Goal: Information Seeking & Learning: Check status

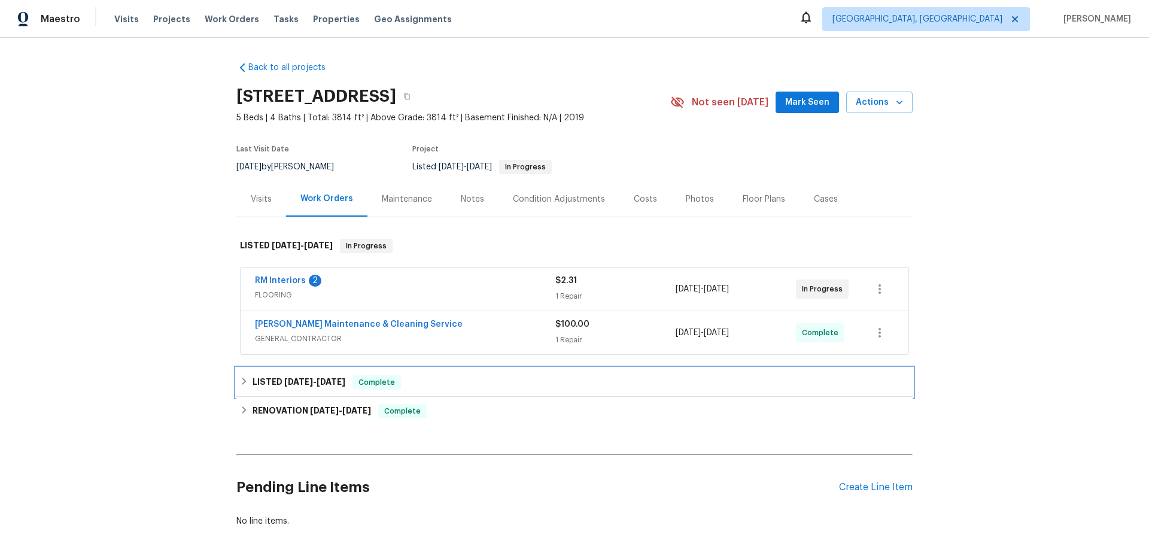
click at [300, 371] on div "LISTED 5/3/25 - 5/5/25 Complete" at bounding box center [574, 382] width 676 height 29
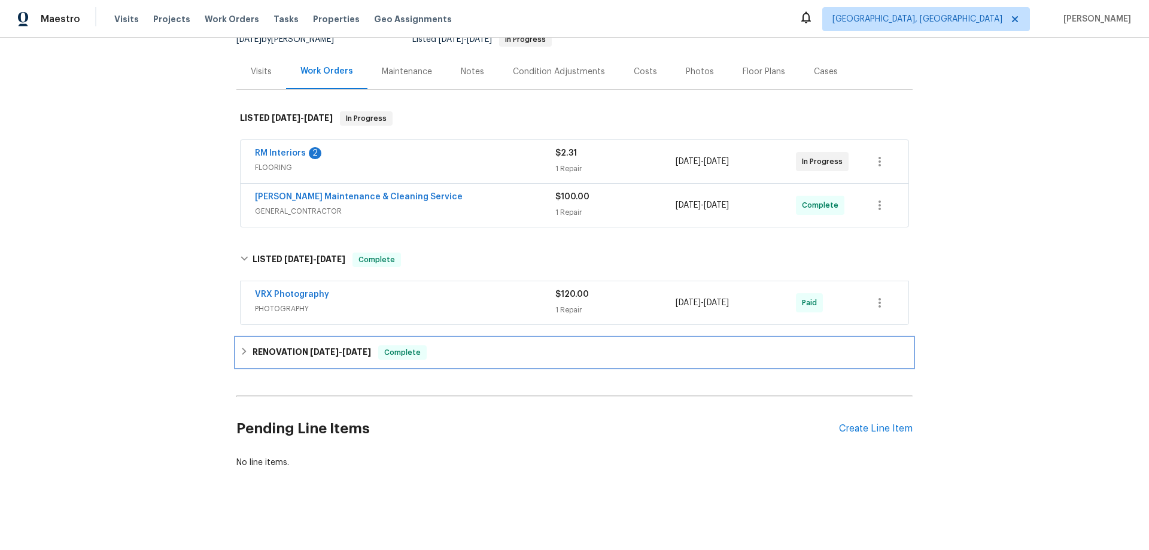
click at [287, 353] on div "RENOVATION 4/22/25 - 5/9/25 Complete" at bounding box center [574, 352] width 676 height 29
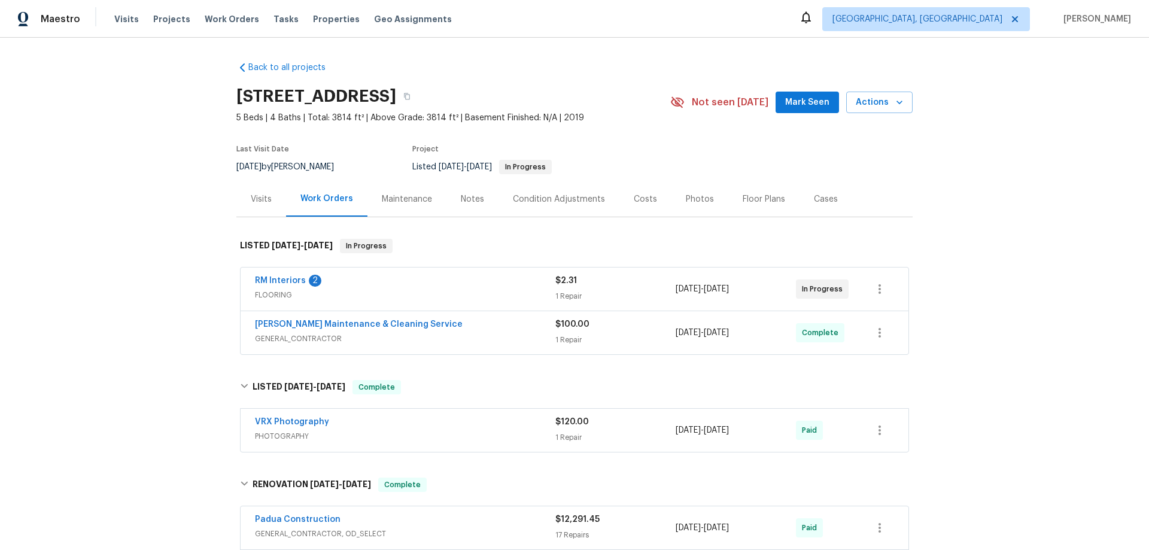
click at [382, 202] on div "Maintenance" at bounding box center [407, 199] width 50 height 12
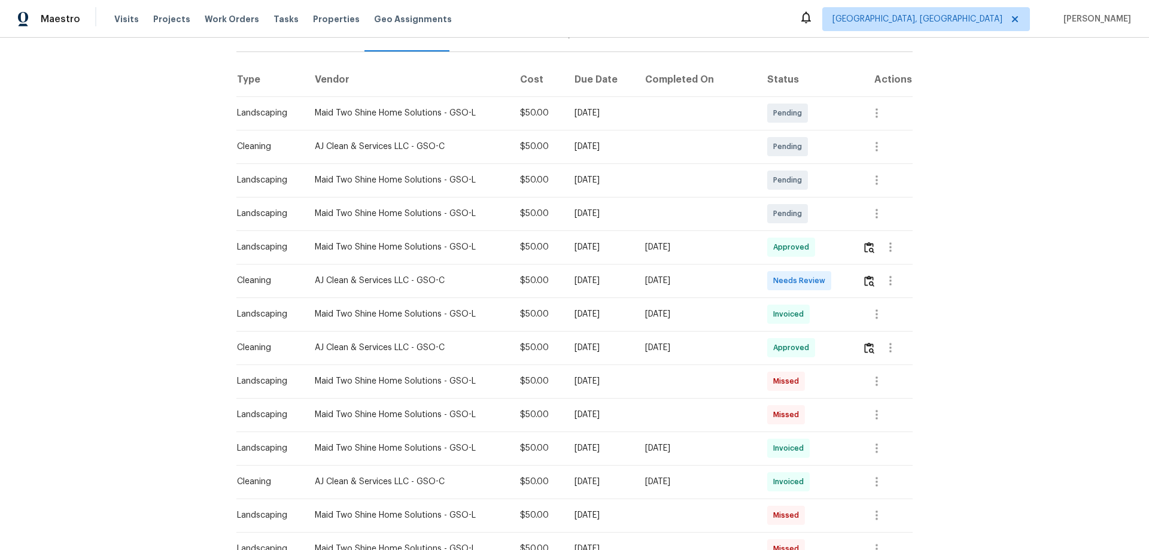
scroll to position [180, 0]
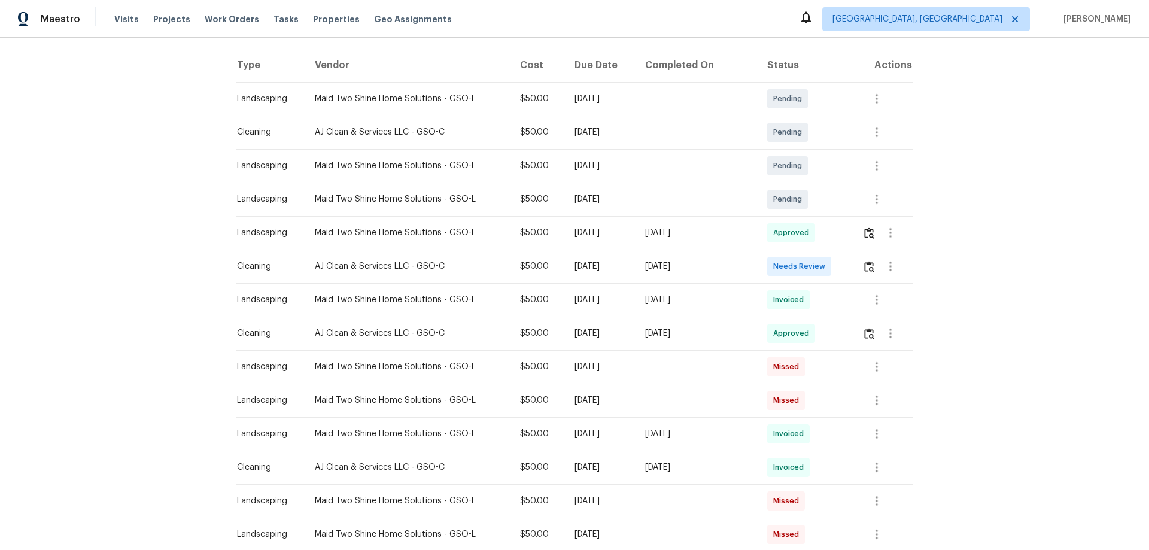
drag, startPoint x: 728, startPoint y: 266, endPoint x: 513, endPoint y: 269, distance: 214.9
click at [531, 269] on tr "Cleaning AJ Clean & Services LLC - GSO-C $50.00 Mon, Aug 18 2025 Mon, Aug 25 20…" at bounding box center [574, 267] width 676 height 34
click at [862, 266] on button "button" at bounding box center [869, 266] width 14 height 29
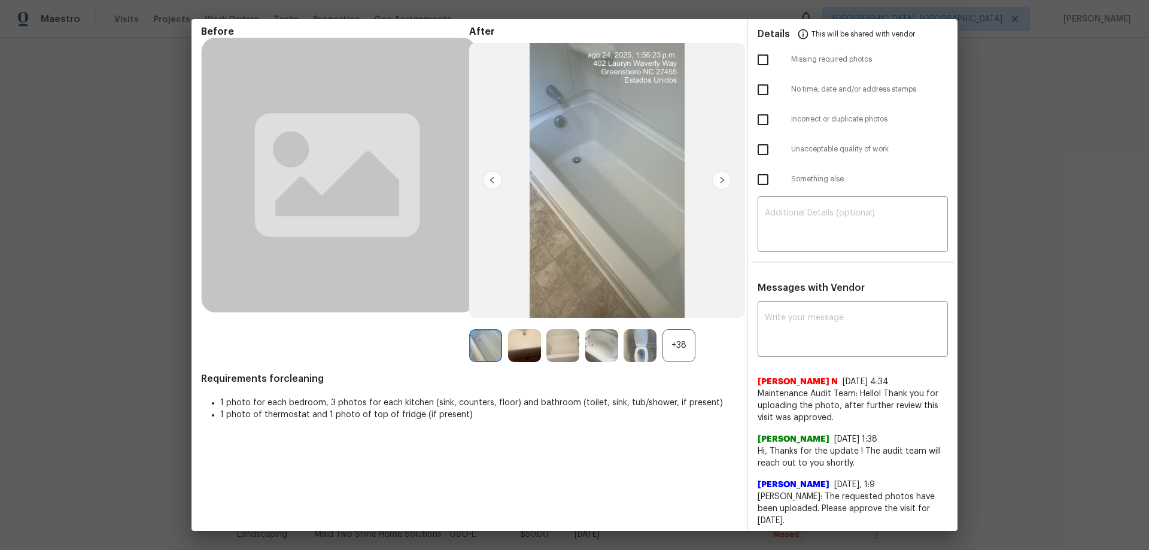
scroll to position [60, 0]
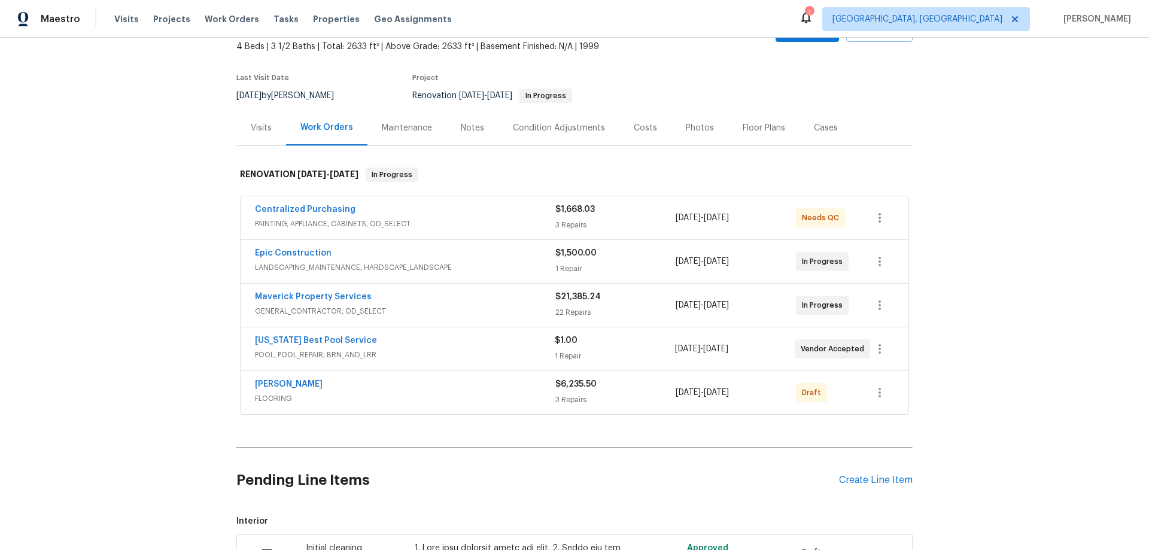
scroll to position [239, 0]
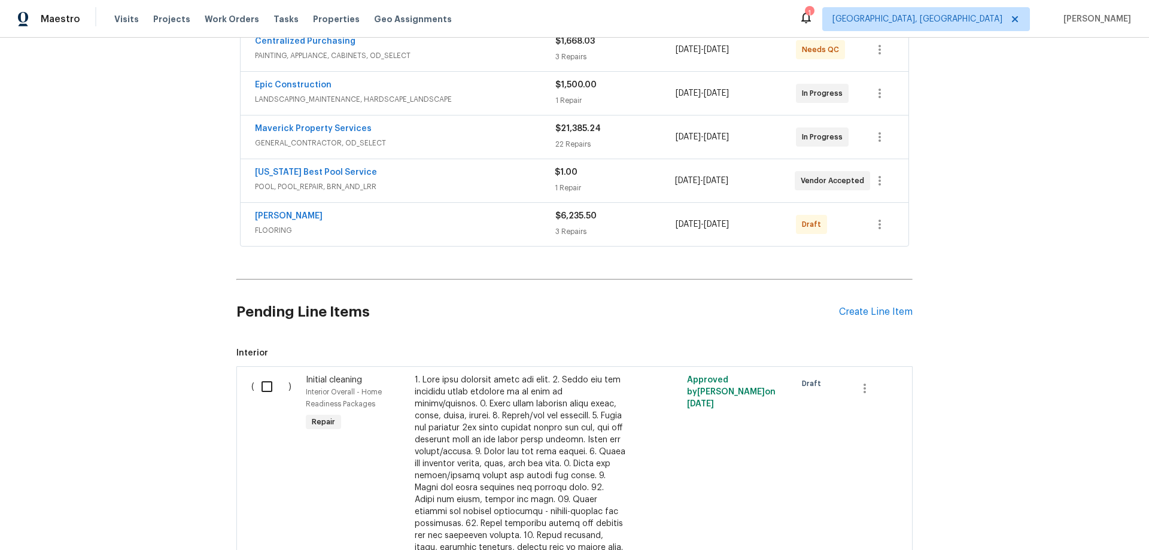
click at [145, 316] on div "Back to all projects [STREET_ADDRESS][PERSON_NAME] 4 Beds | 3 1/2 Baths | Total…" at bounding box center [574, 294] width 1149 height 512
